Goal: Transaction & Acquisition: Purchase product/service

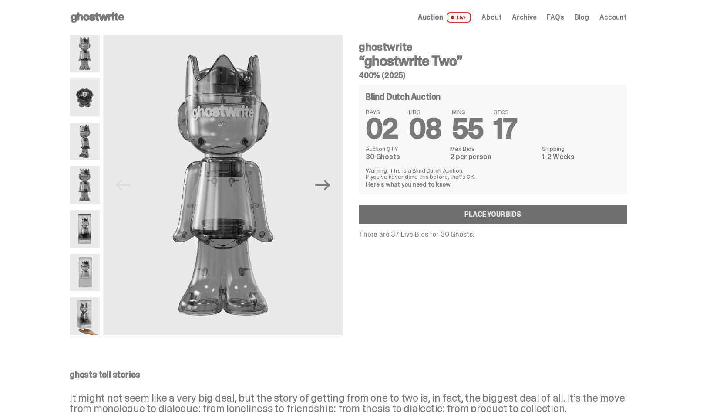
click at [449, 216] on link "Place your Bids" at bounding box center [493, 214] width 268 height 19
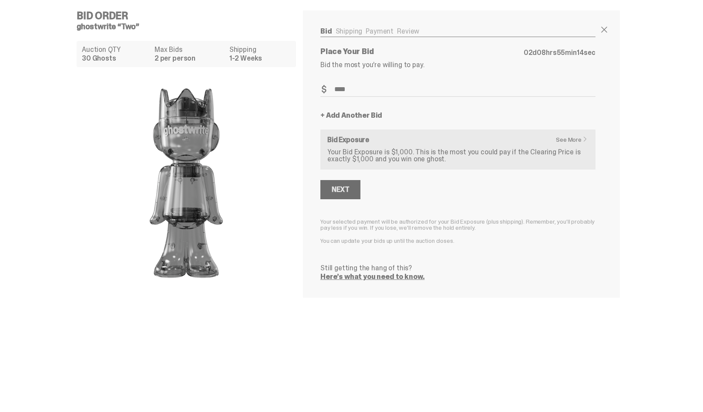
type input "****"
click at [349, 189] on div "Next" at bounding box center [340, 189] width 17 height 7
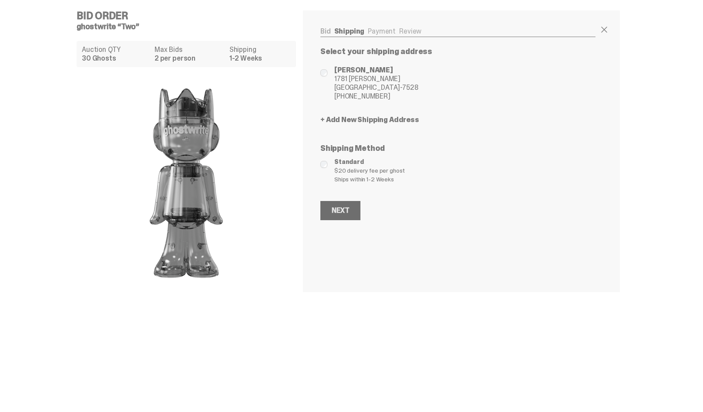
click at [349, 210] on div "Next" at bounding box center [340, 210] width 17 height 7
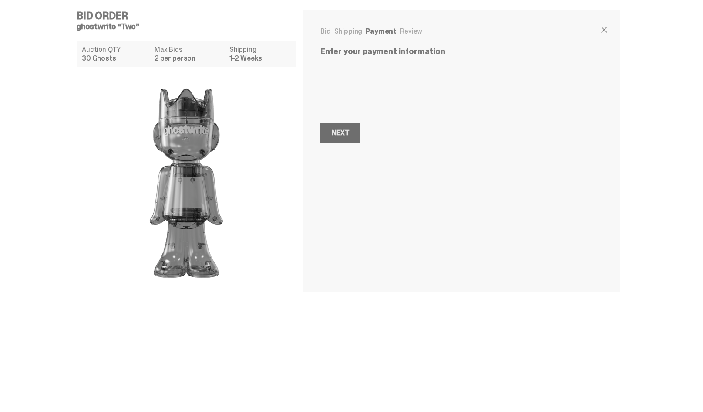
click at [344, 136] on div "Next" at bounding box center [340, 132] width 17 height 7
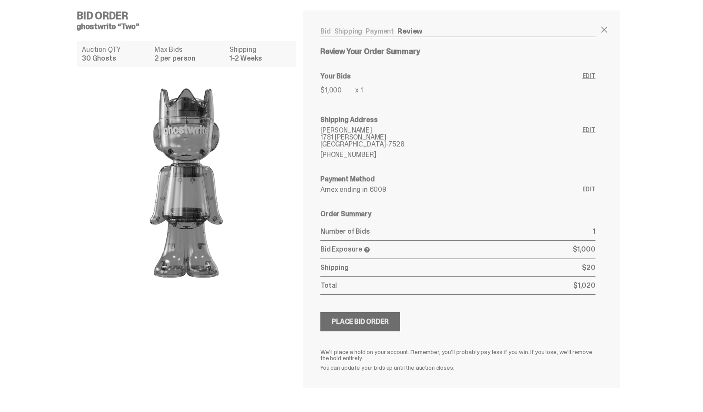
click at [351, 325] on div "Place Bid Order" at bounding box center [360, 321] width 57 height 7
